Goal: Transaction & Acquisition: Purchase product/service

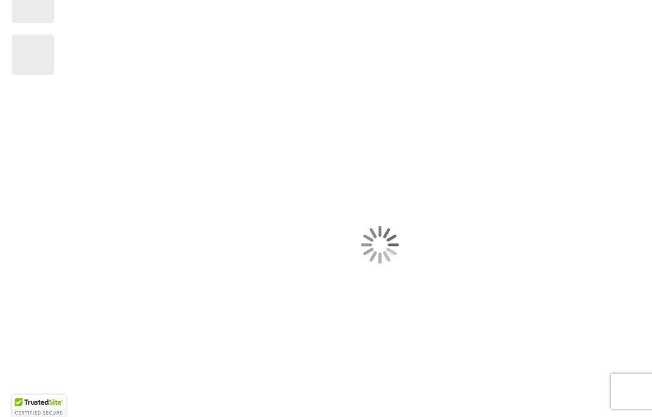
type input "****"
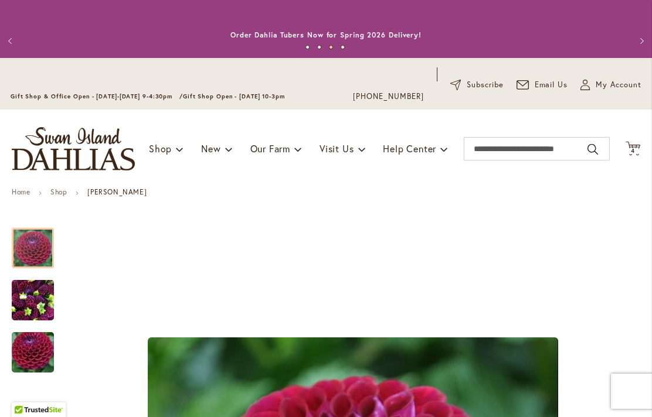
click at [637, 147] on icon "Cart .cls-1 { fill: #231f20; }" at bounding box center [633, 148] width 15 height 15
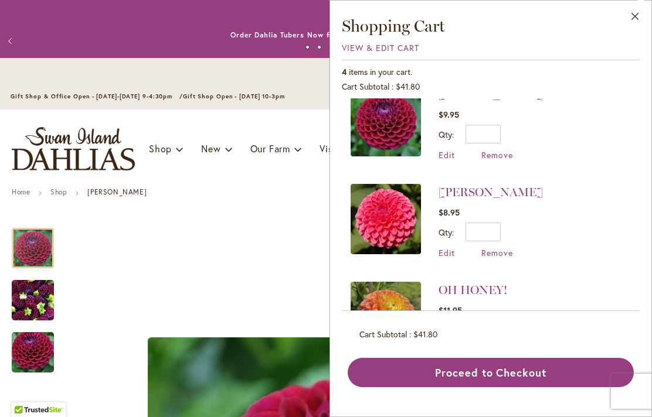
scroll to position [125, 0]
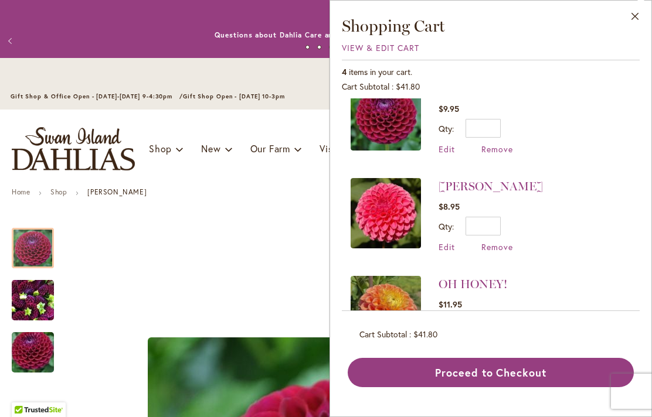
click at [506, 250] on span "Remove" at bounding box center [497, 247] width 32 height 11
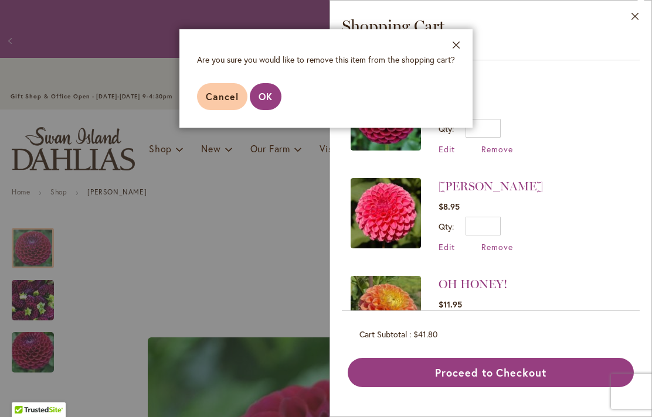
click at [271, 97] on span "OK" at bounding box center [266, 96] width 14 height 12
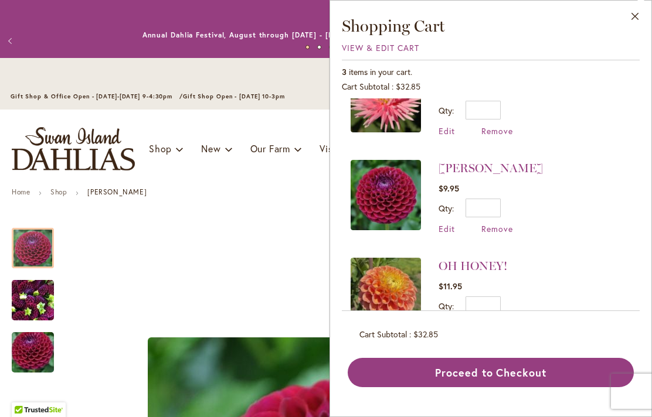
scroll to position [27, 0]
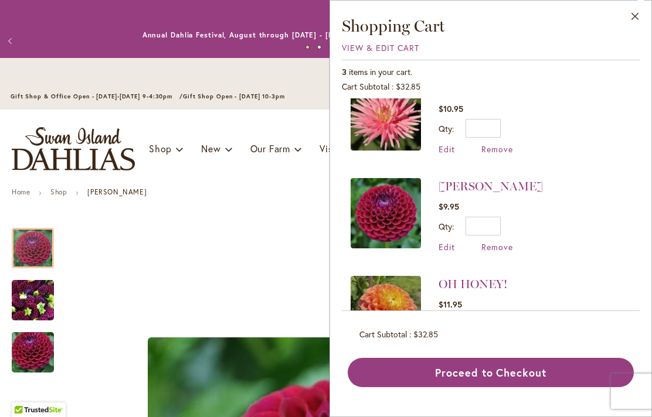
click at [466, 182] on link "[PERSON_NAME]" at bounding box center [491, 186] width 104 height 14
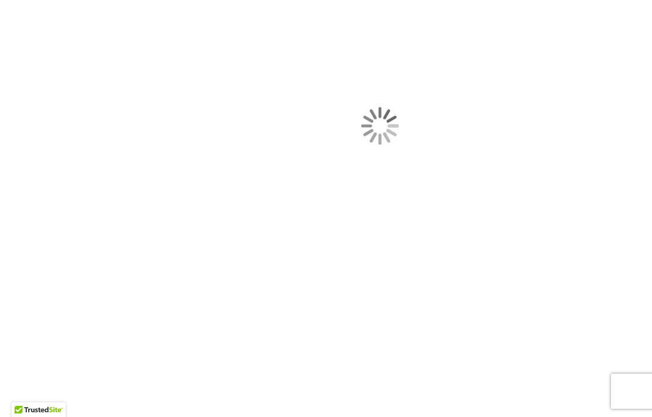
type input "****"
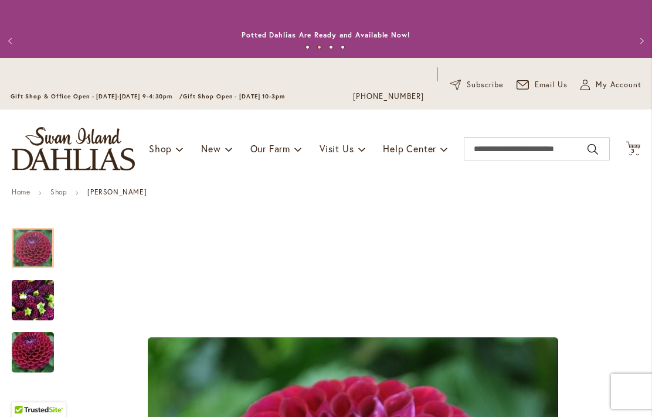
click at [634, 148] on icon "Cart .cls-1 { fill: #231f20; }" at bounding box center [633, 148] width 15 height 15
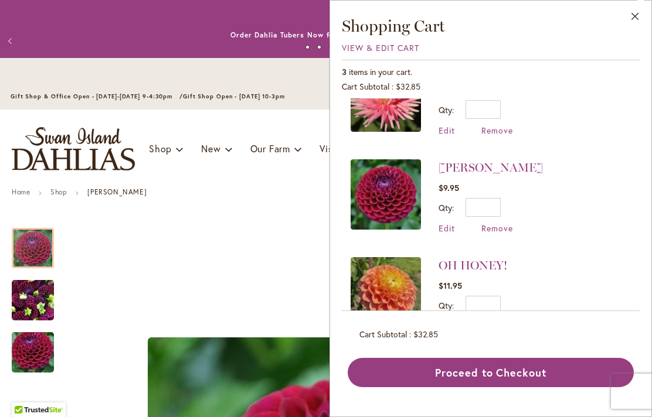
scroll to position [45, 0]
click at [480, 388] on button "Proceed to Checkout" at bounding box center [491, 372] width 286 height 29
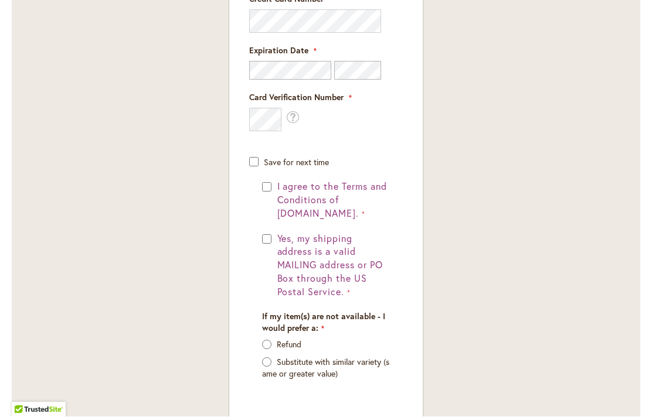
scroll to position [1011, 0]
click at [415, 322] on form "**********" at bounding box center [326, 175] width 180 height 504
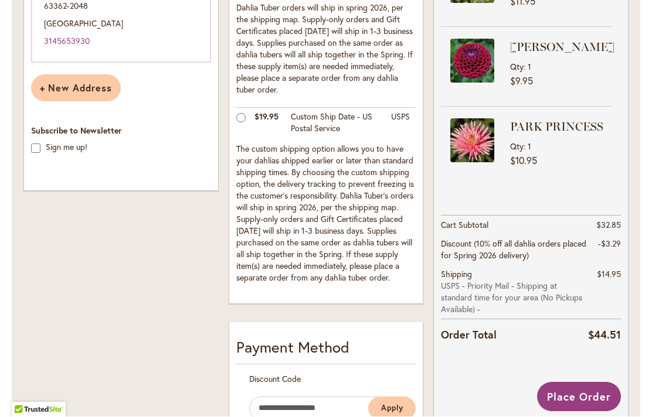
scroll to position [427, 0]
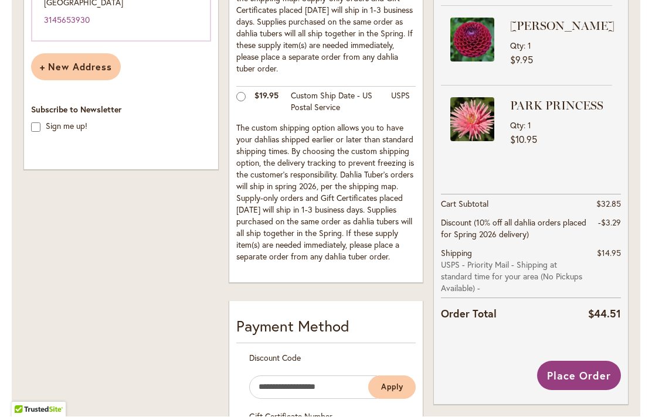
click at [586, 381] on span "Place Order" at bounding box center [579, 376] width 64 height 14
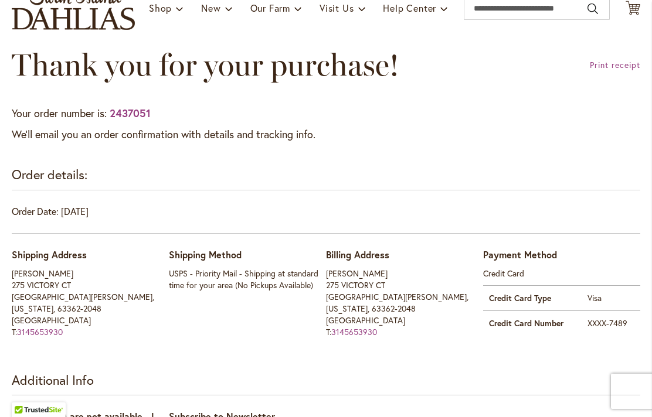
scroll to position [138, 0]
